Goal: Task Accomplishment & Management: Manage account settings

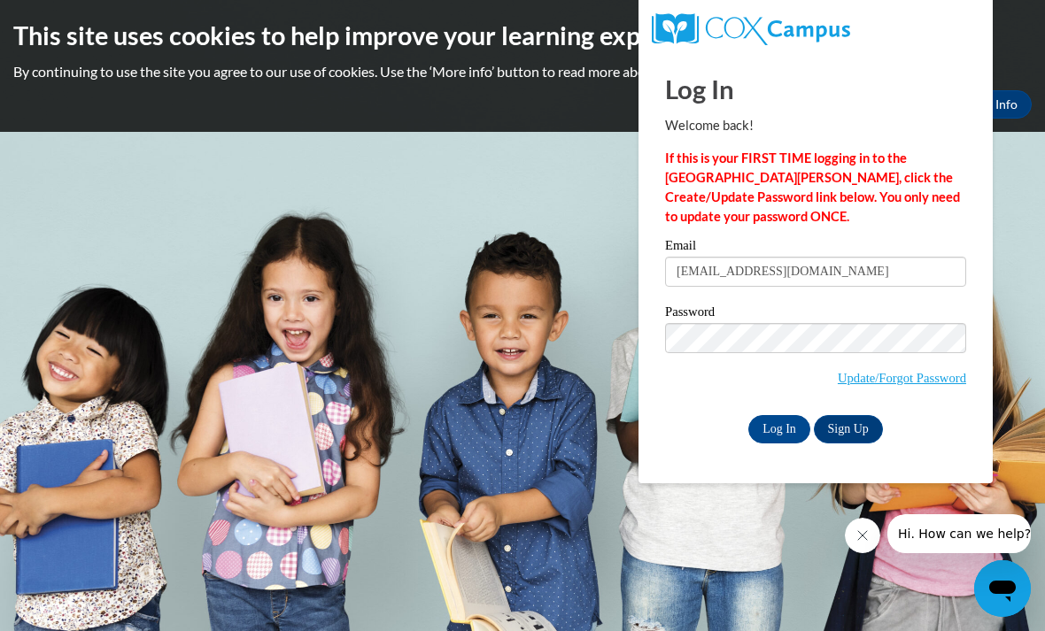
type input "[EMAIL_ADDRESS][DOMAIN_NAME]"
click at [773, 423] on input "Log In" at bounding box center [779, 429] width 62 height 28
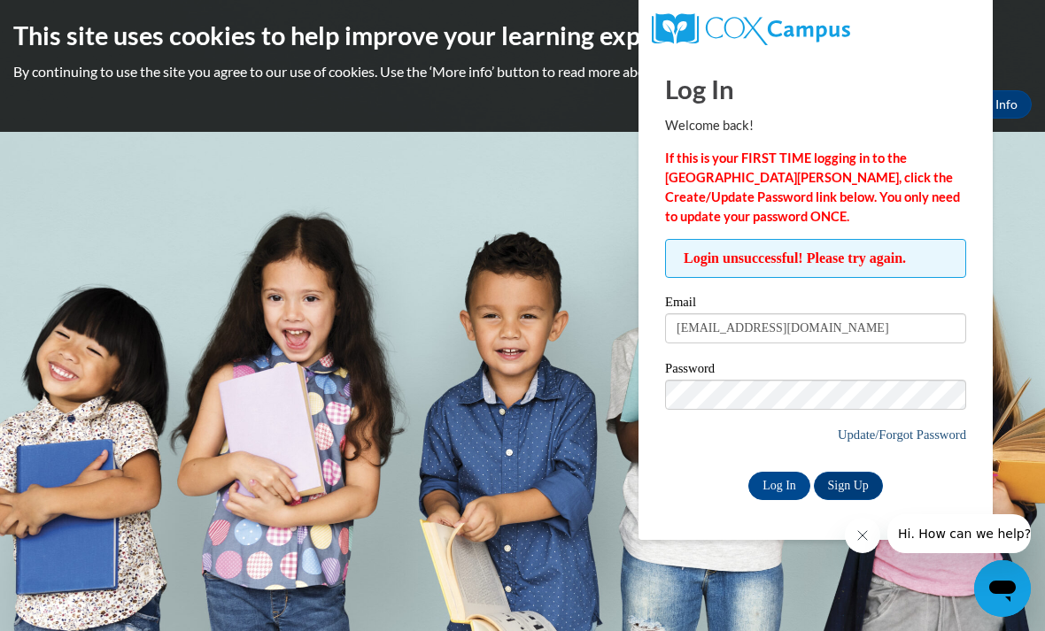
click at [885, 433] on link "Update/Forgot Password" at bounding box center [902, 435] width 128 height 14
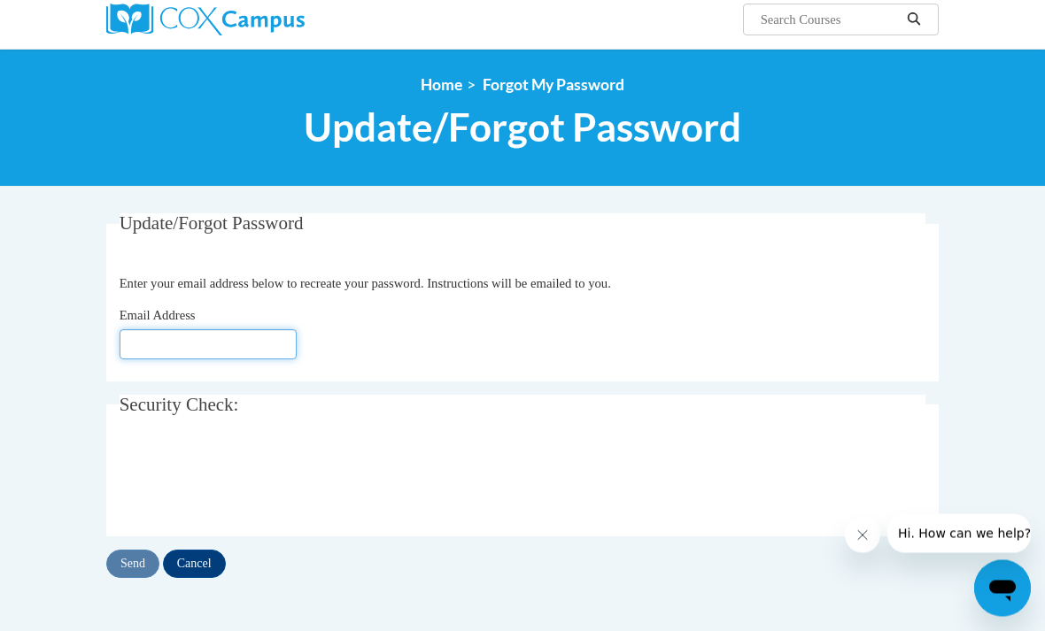
scroll to position [142, 0]
click at [259, 349] on input "Email Address" at bounding box center [208, 344] width 177 height 30
type input "[EMAIL_ADDRESS][DOMAIN_NAME]"
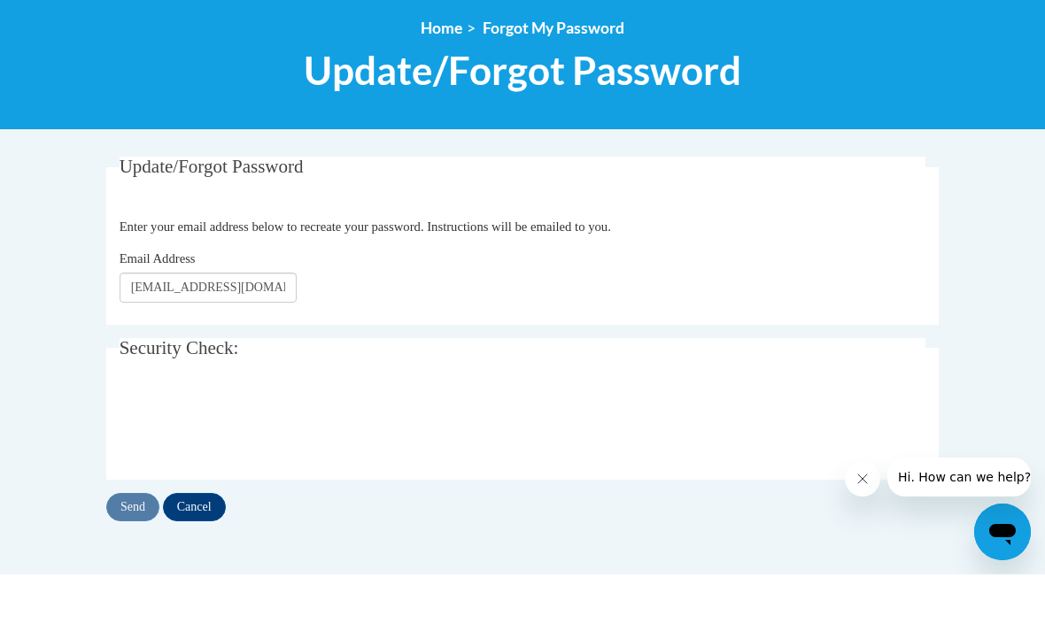
scroll to position [198, 0]
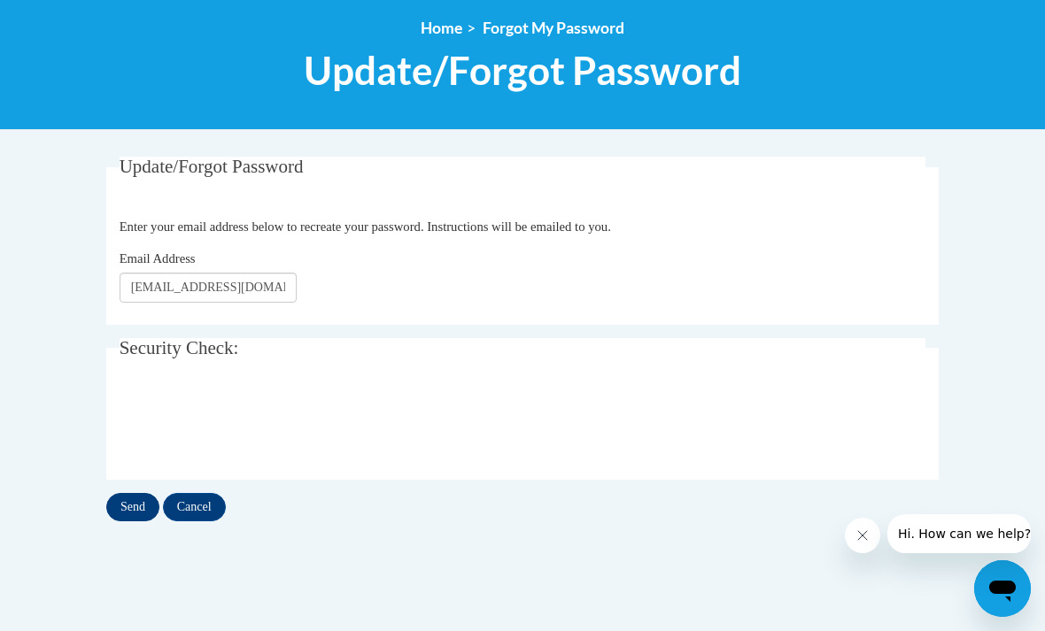
click at [136, 518] on input "Send" at bounding box center [132, 507] width 53 height 28
